Goal: Task Accomplishment & Management: Complete application form

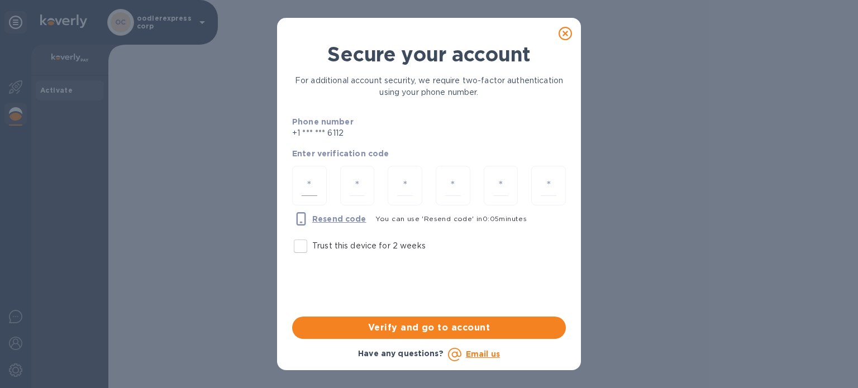
click at [316, 179] on input "number" at bounding box center [310, 185] width 16 height 21
type input "5"
type input "3"
type input "8"
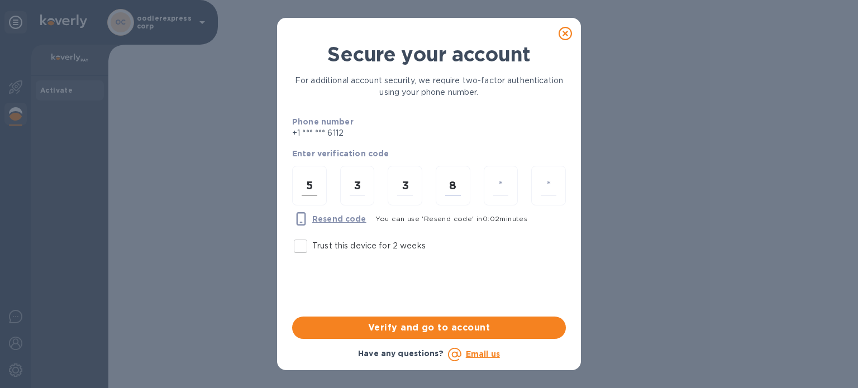
type input "4"
type input "6"
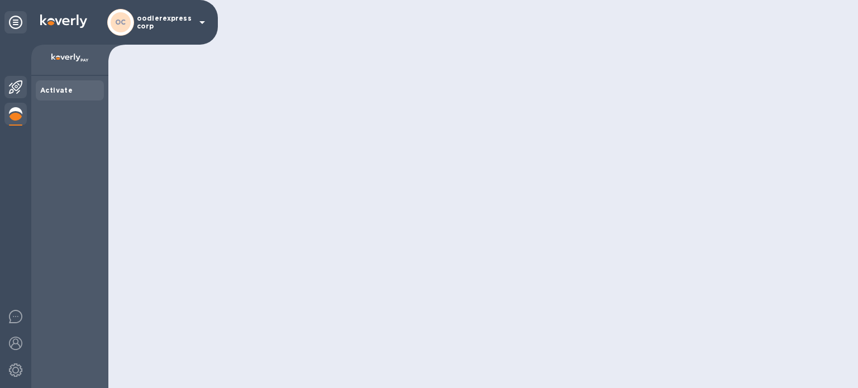
click at [22, 84] on div at bounding box center [15, 88] width 22 height 25
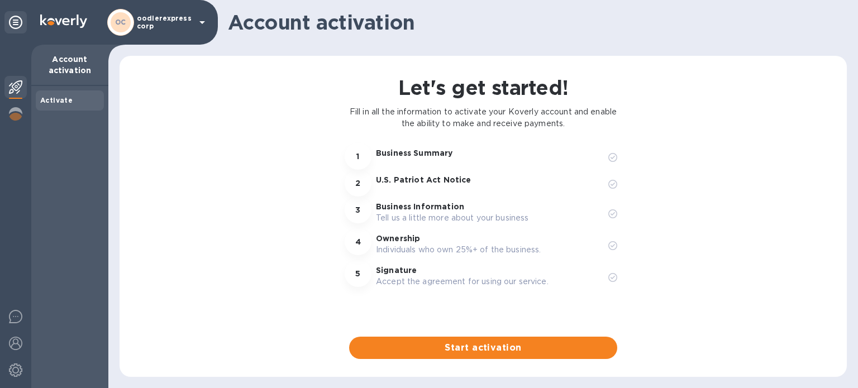
click at [4, 13] on div at bounding box center [15, 22] width 22 height 22
click at [9, 20] on icon at bounding box center [15, 22] width 13 height 13
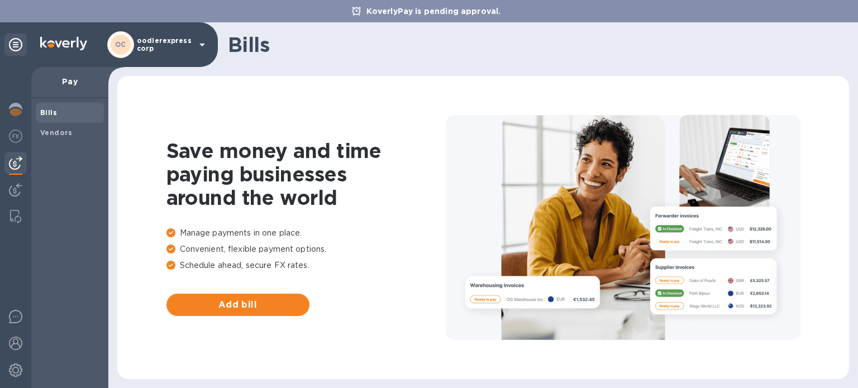
click at [12, 95] on div at bounding box center [15, 227] width 31 height 321
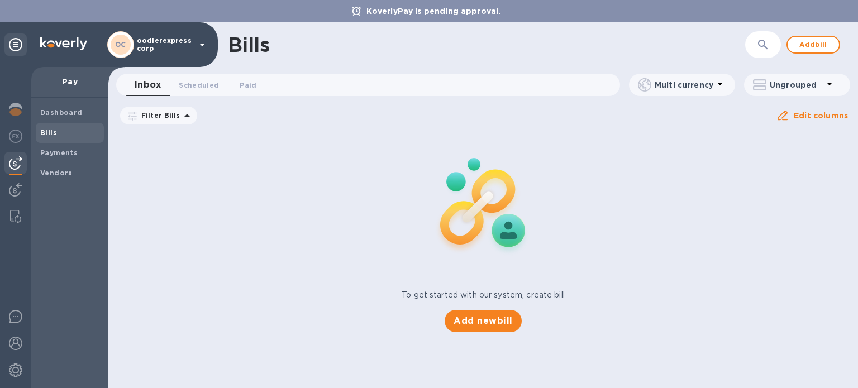
click at [49, 137] on span "Bills" at bounding box center [48, 132] width 17 height 11
click at [63, 151] on b "Payments" at bounding box center [58, 153] width 37 height 8
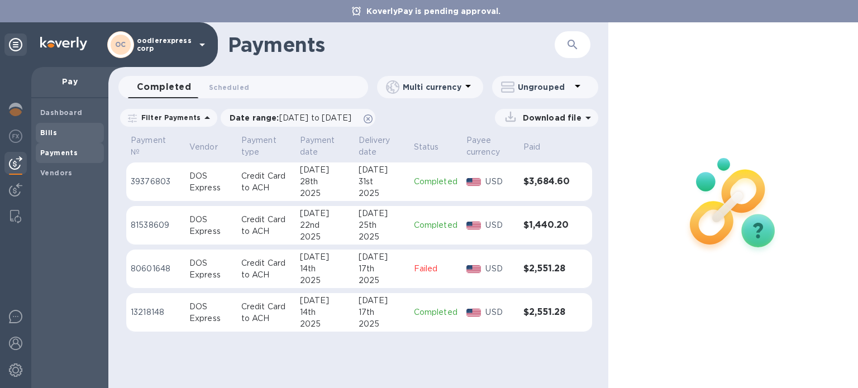
click at [63, 136] on span "Bills" at bounding box center [69, 132] width 59 height 11
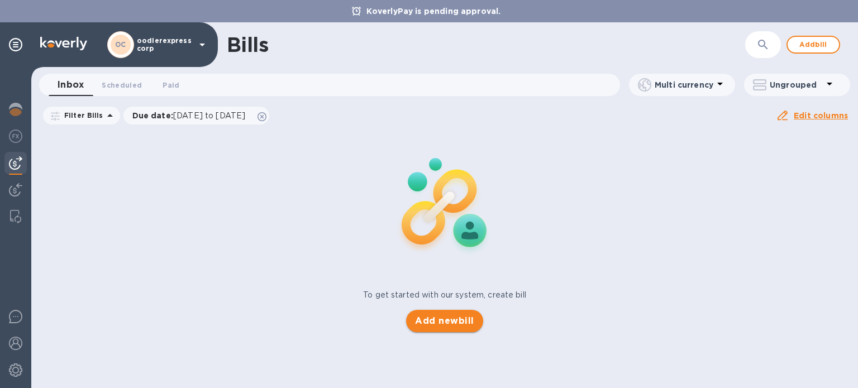
click at [452, 326] on span "Add new bill" at bounding box center [444, 320] width 59 height 13
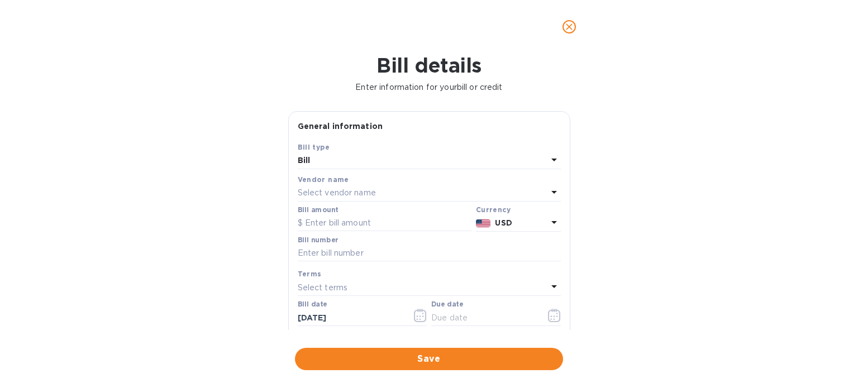
click at [365, 198] on p "Select vendor name" at bounding box center [337, 193] width 78 height 12
click at [348, 227] on input "text" at bounding box center [430, 224] width 197 height 17
type input "d"
click at [346, 250] on div "DOS Express" at bounding box center [424, 256] width 245 height 21
click at [326, 224] on input "text" at bounding box center [385, 223] width 174 height 17
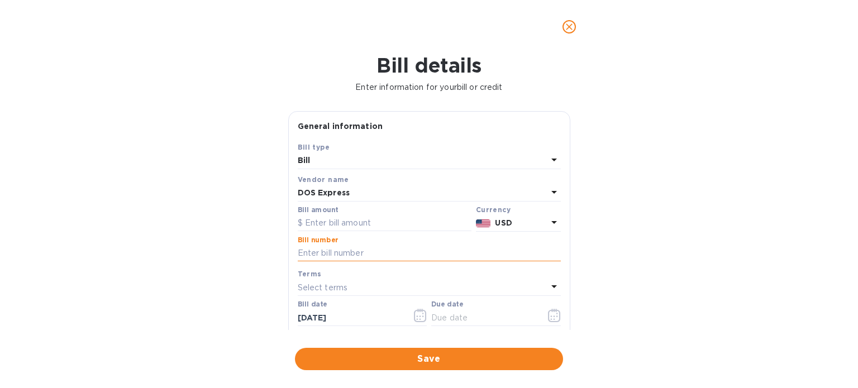
click at [336, 252] on input "text" at bounding box center [429, 253] width 263 height 17
click at [314, 227] on input "text" at bounding box center [385, 223] width 174 height 17
click at [319, 249] on input "49" at bounding box center [429, 253] width 263 height 17
type input "49 dos"
click at [317, 222] on input "text" at bounding box center [385, 223] width 174 height 17
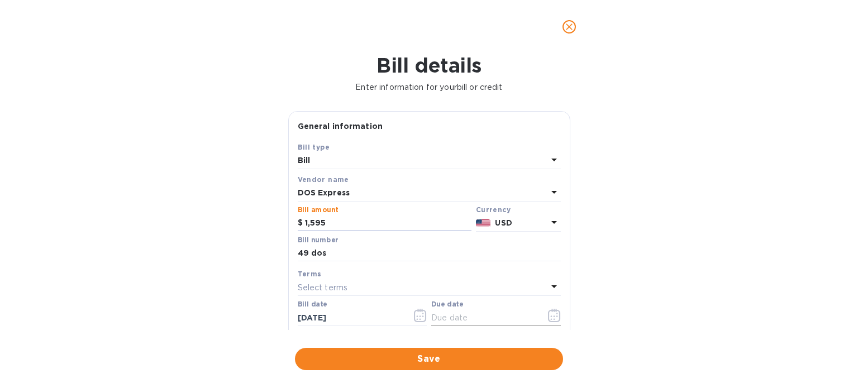
type input "1,595"
click at [446, 314] on input "text" at bounding box center [484, 317] width 106 height 17
click at [548, 313] on icon "button" at bounding box center [554, 315] width 12 height 13
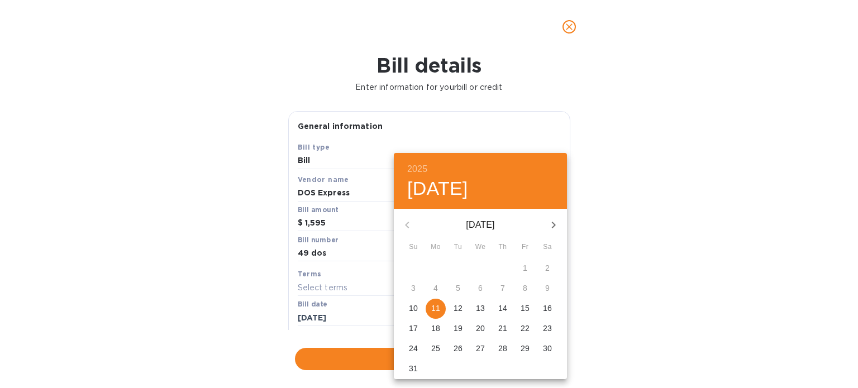
type input "[DATE]"
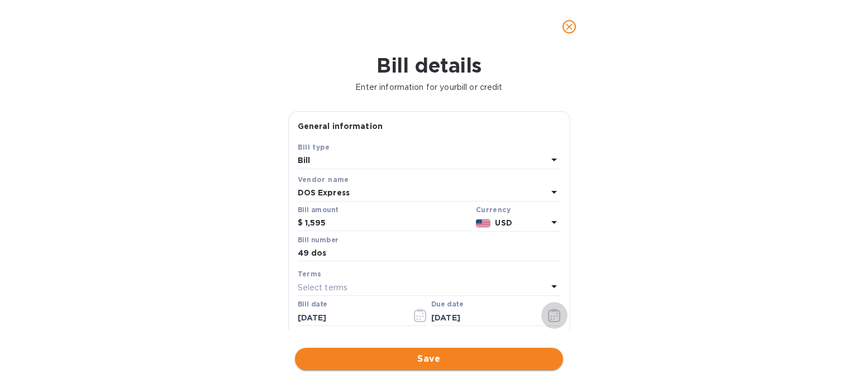
click at [351, 355] on span "Save" at bounding box center [429, 358] width 250 height 13
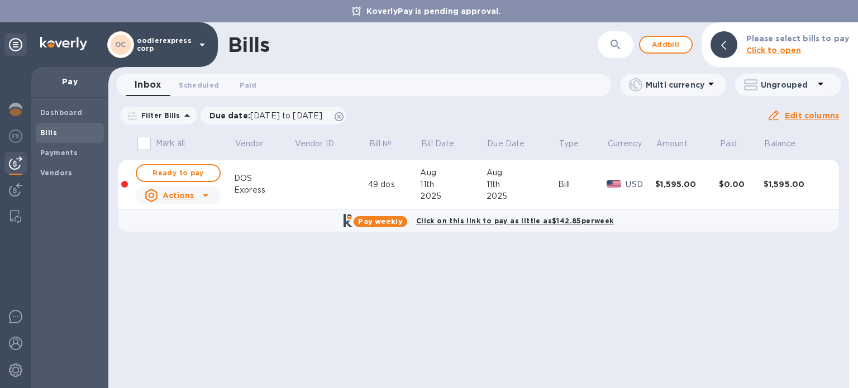
click at [20, 156] on img at bounding box center [15, 162] width 13 height 13
click at [17, 156] on img at bounding box center [15, 162] width 13 height 13
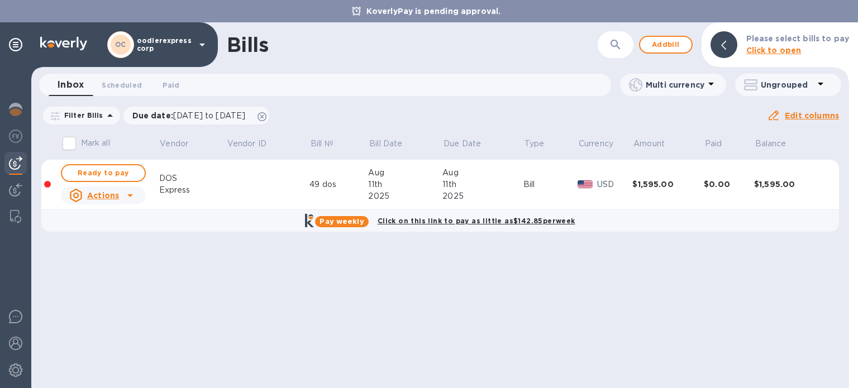
click at [19, 158] on img at bounding box center [15, 162] width 13 height 13
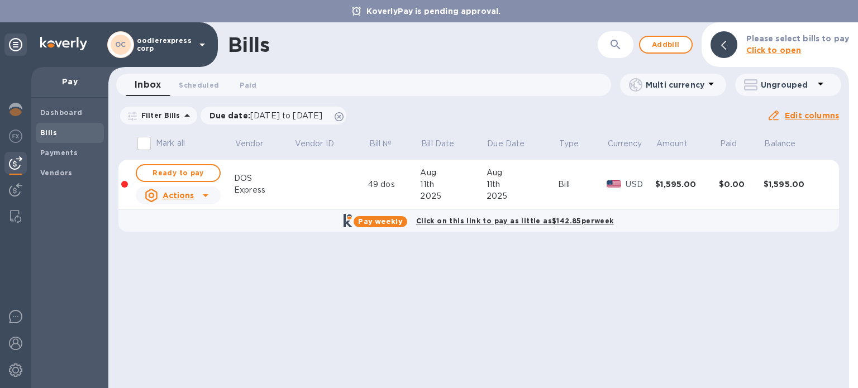
click at [45, 133] on b "Bills" at bounding box center [48, 132] width 17 height 8
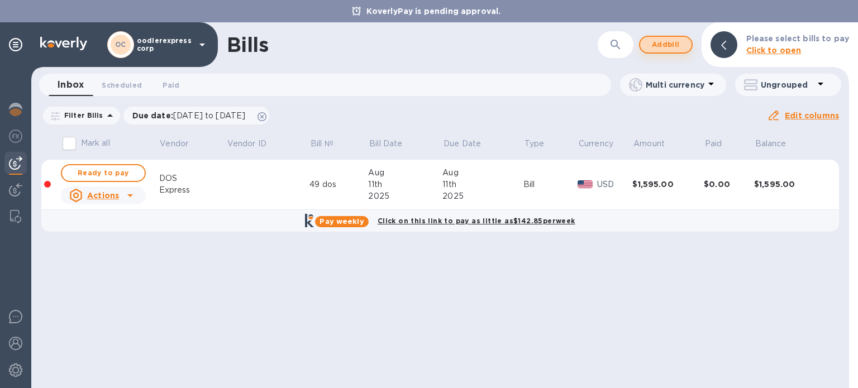
click at [682, 43] on span "Add bill" at bounding box center [666, 44] width 34 height 13
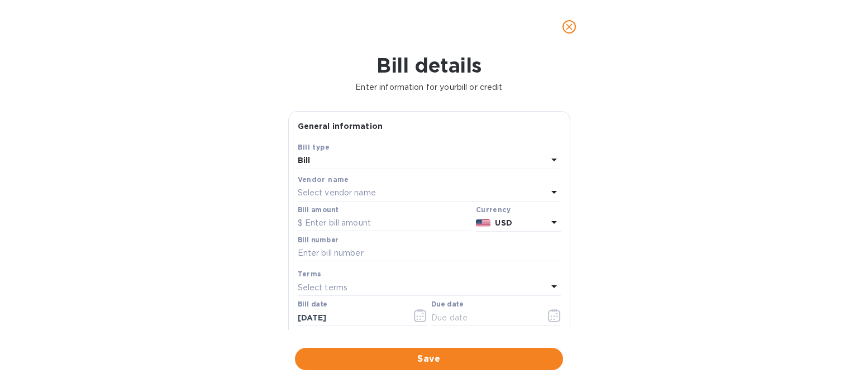
click at [351, 178] on div "Vendor name" at bounding box center [429, 180] width 263 height 12
click at [332, 190] on p "Select vendor name" at bounding box center [337, 193] width 78 height 12
click at [328, 259] on p "DOS Express" at bounding box center [425, 257] width 236 height 12
click at [328, 259] on input "text" at bounding box center [429, 253] width 263 height 17
type input "49 helper"
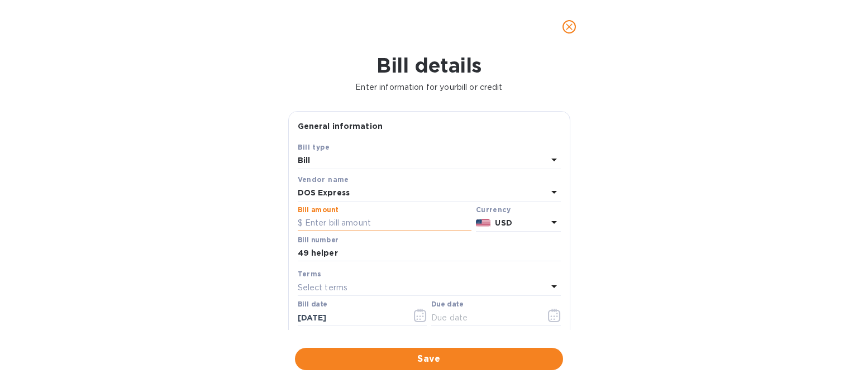
click at [343, 222] on input "text" at bounding box center [385, 223] width 174 height 17
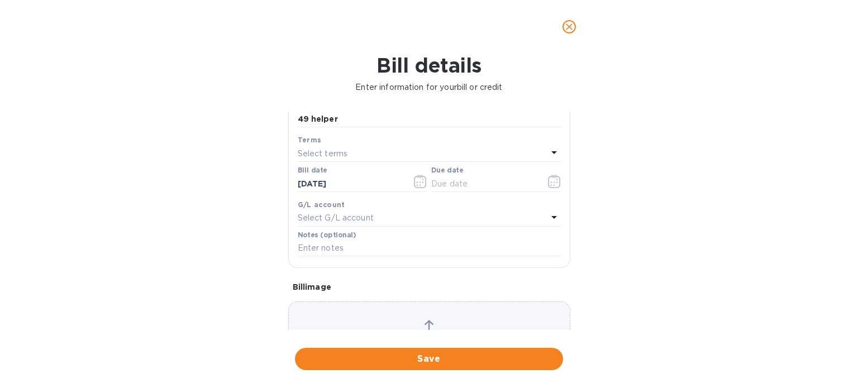
scroll to position [147, 0]
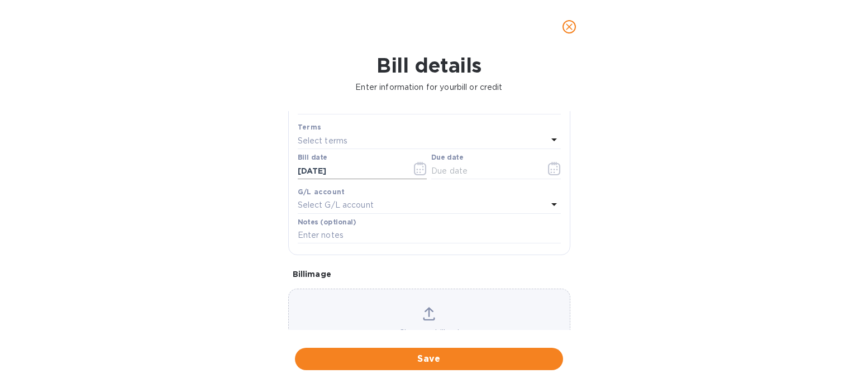
type input "600"
click at [428, 174] on button "button" at bounding box center [420, 168] width 26 height 27
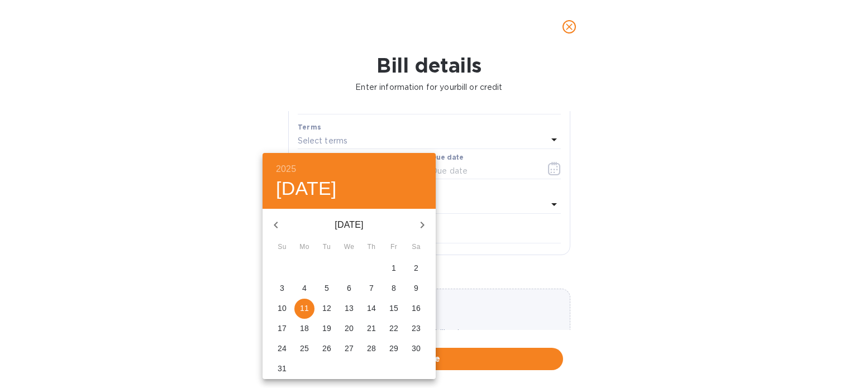
click at [546, 168] on div at bounding box center [429, 194] width 858 height 388
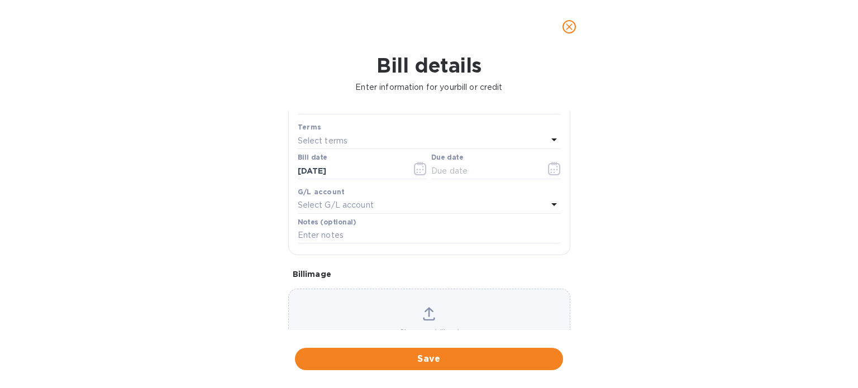
click at [546, 168] on div "2025 Mon, Aug [DATE] Mo Tu We Th Fr Sa 27 28 29 30 31 1 2 3 4 5 6 7 8 9 10 11 1…" at bounding box center [429, 194] width 858 height 388
click at [548, 168] on icon "button" at bounding box center [554, 168] width 13 height 13
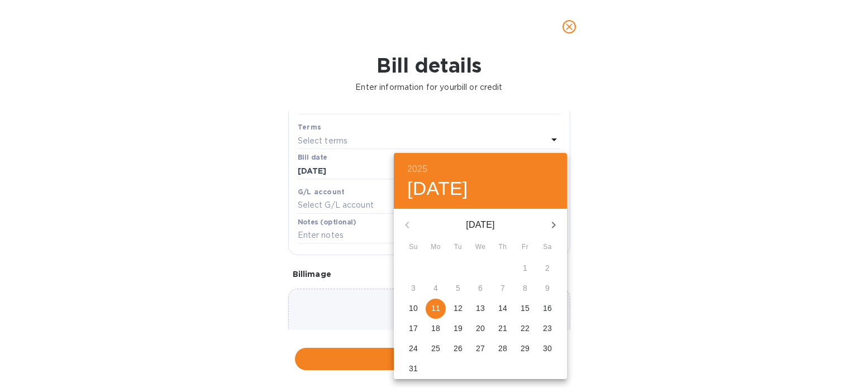
type input "[DATE]"
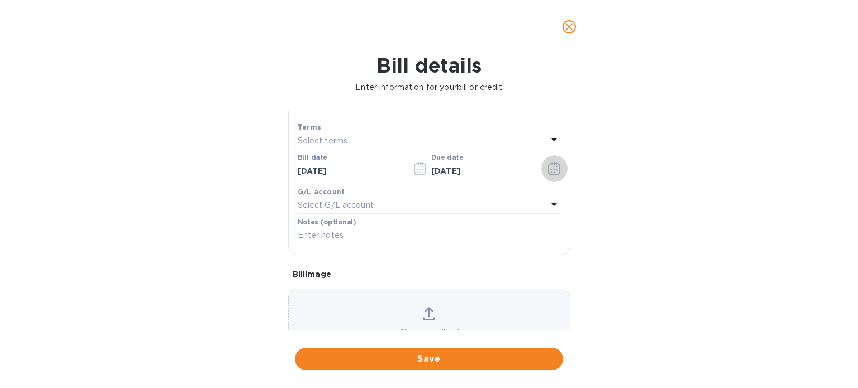
click at [398, 308] on div "Choose a bill and drag it here" at bounding box center [429, 329] width 281 height 44
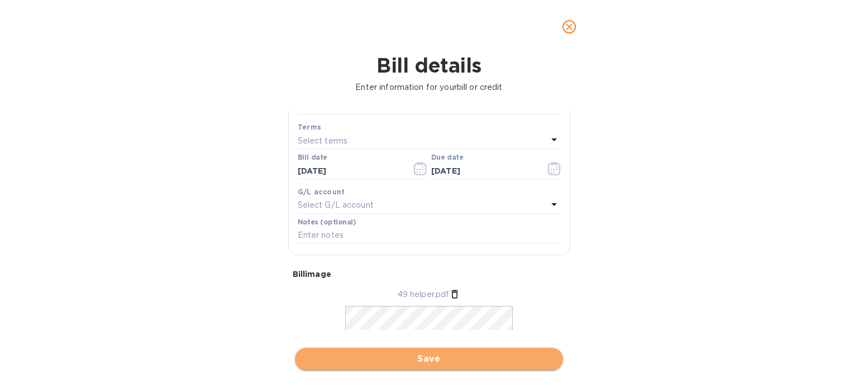
click at [520, 357] on span "Save" at bounding box center [429, 358] width 250 height 13
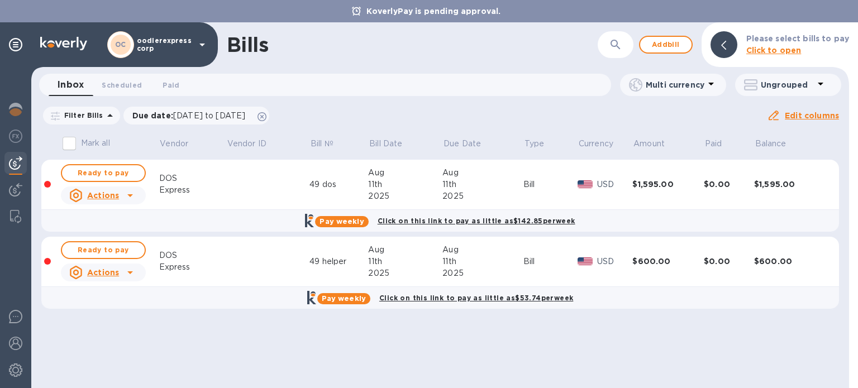
click at [219, 189] on div "Express" at bounding box center [192, 190] width 67 height 12
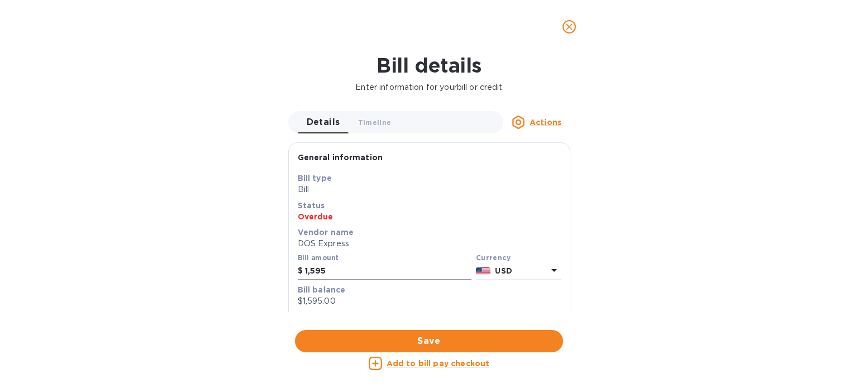
scroll to position [280, 0]
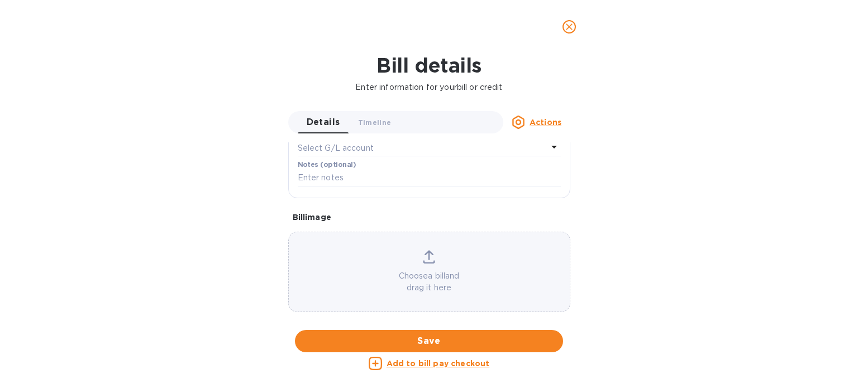
click at [343, 265] on div "Choose a bill and drag it here" at bounding box center [429, 272] width 281 height 44
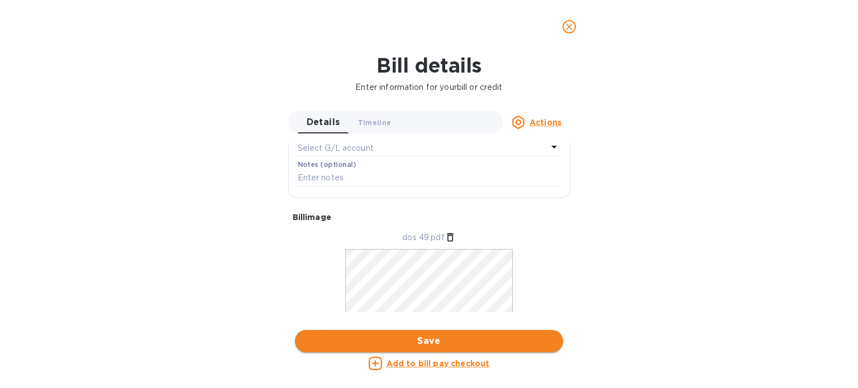
click at [471, 341] on span "Save" at bounding box center [429, 341] width 250 height 13
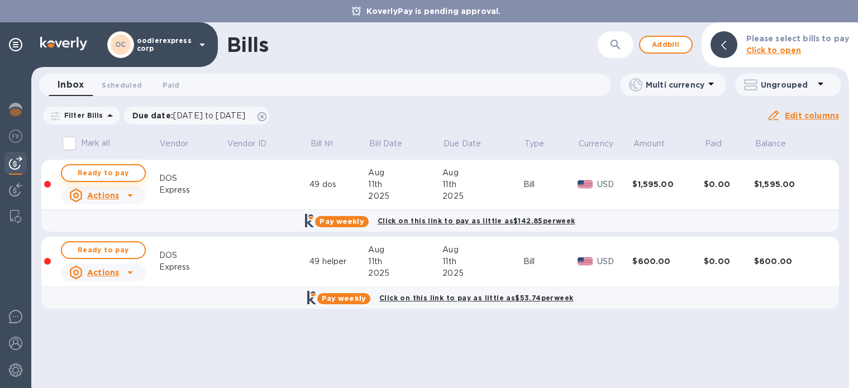
click at [118, 171] on span "Ready to pay" at bounding box center [103, 172] width 65 height 13
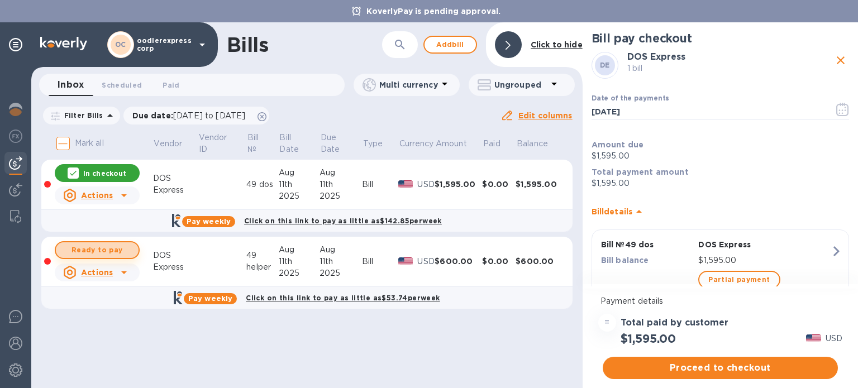
click at [80, 245] on span "Ready to pay" at bounding box center [97, 249] width 65 height 13
checkbox input "true"
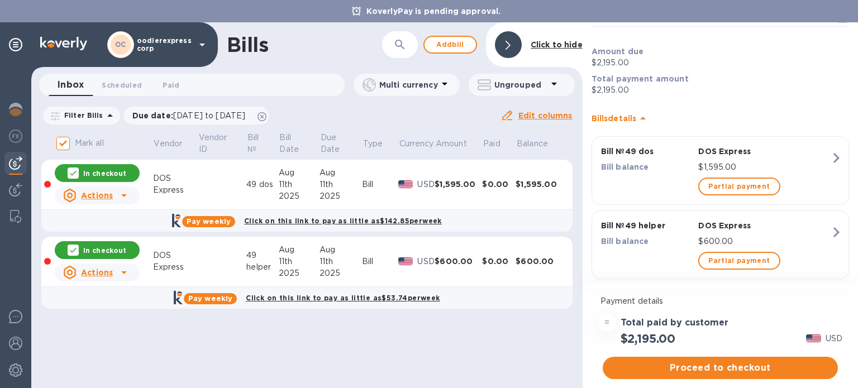
scroll to position [108, 0]
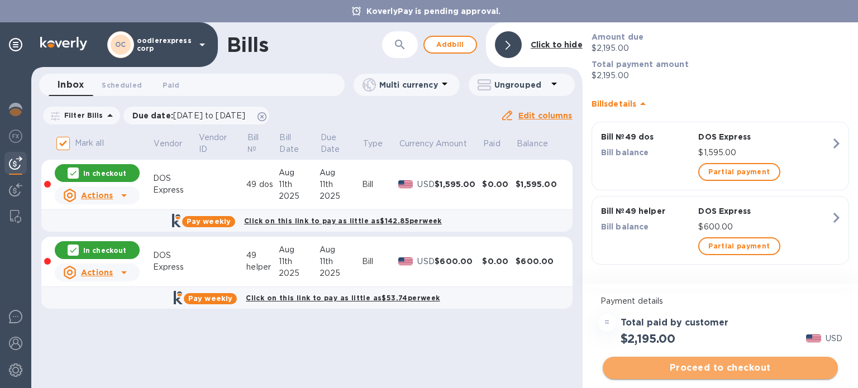
click at [681, 361] on span "Proceed to checkout" at bounding box center [720, 367] width 217 height 13
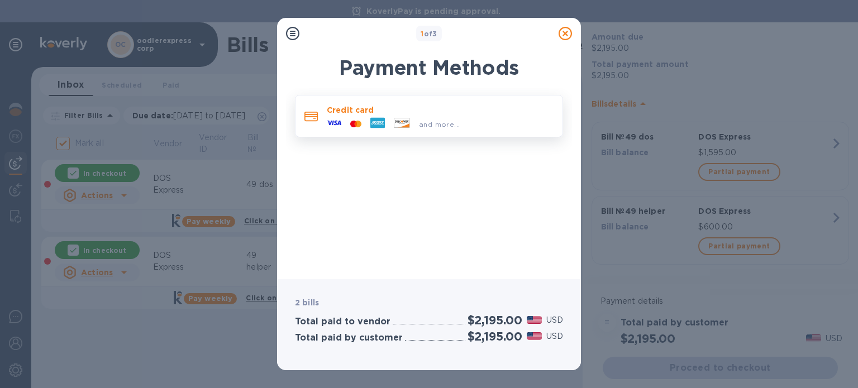
click at [380, 101] on div "Credit card and more..." at bounding box center [440, 116] width 236 height 32
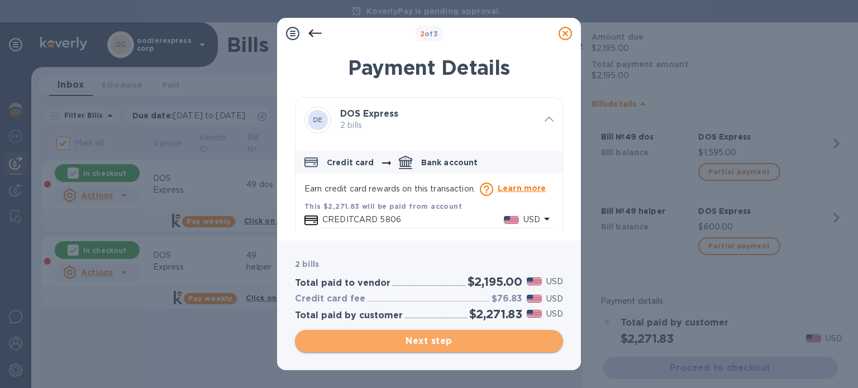
click at [388, 337] on span "Next step" at bounding box center [429, 341] width 250 height 13
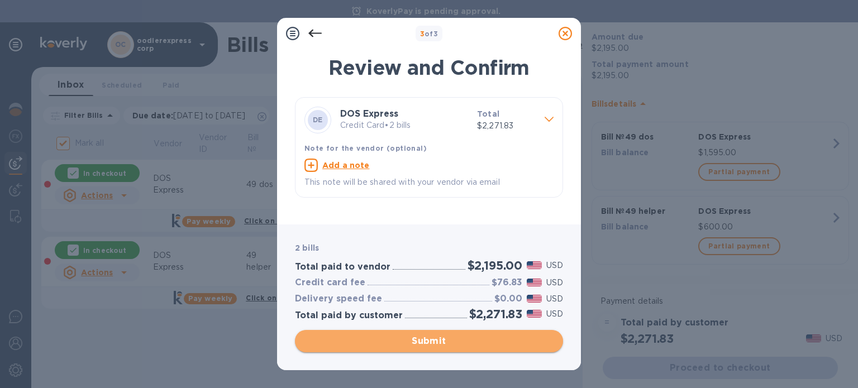
click at [400, 337] on span "Submit" at bounding box center [429, 341] width 250 height 13
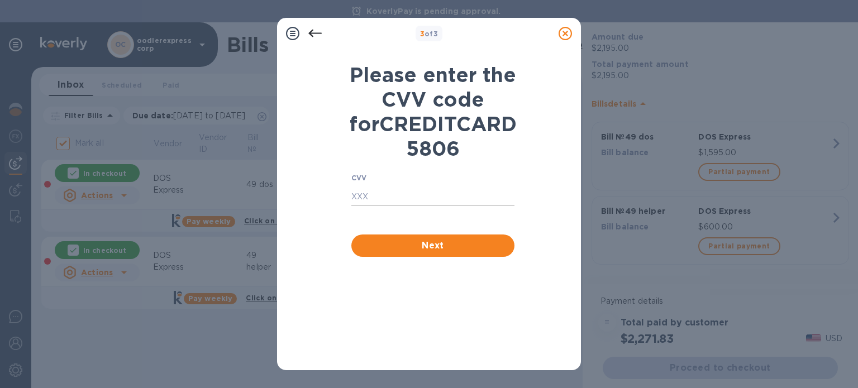
click at [380, 206] on input "text" at bounding box center [432, 197] width 163 height 17
type input "117"
click button "Next" at bounding box center [432, 246] width 163 height 22
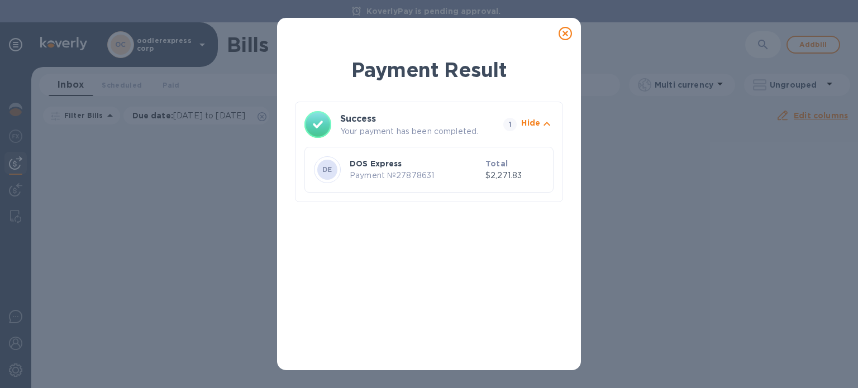
click at [570, 31] on icon at bounding box center [564, 33] width 13 height 13
